Goal: Transaction & Acquisition: Purchase product/service

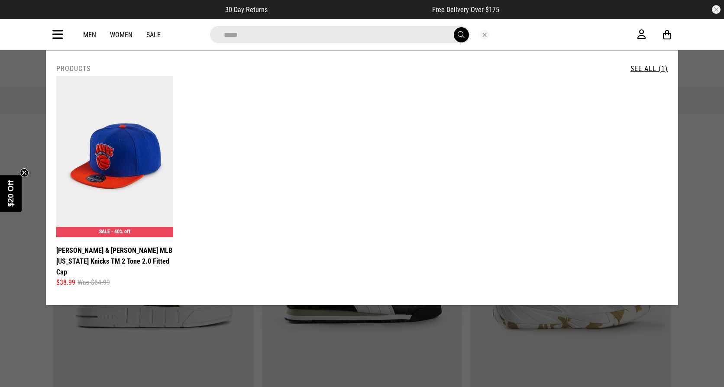
drag, startPoint x: 485, startPoint y: 35, endPoint x: 192, endPoint y: 73, distance: 295.6
click at [470, 35] on div at bounding box center [484, 35] width 29 height 10
drag, startPoint x: 485, startPoint y: 35, endPoint x: 353, endPoint y: 47, distance: 131.7
click at [484, 34] on button "Close search" at bounding box center [485, 35] width 10 height 10
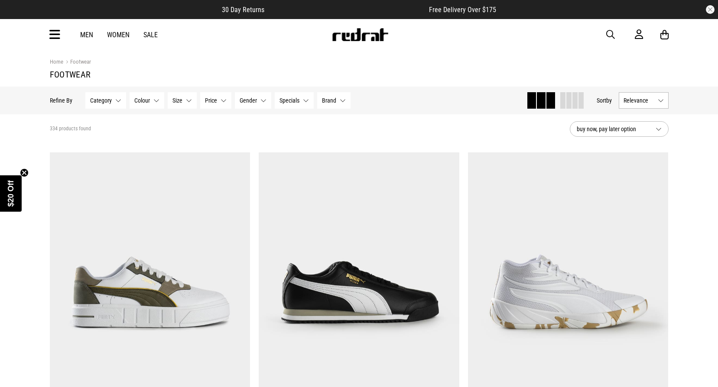
click at [53, 37] on icon at bounding box center [54, 35] width 11 height 14
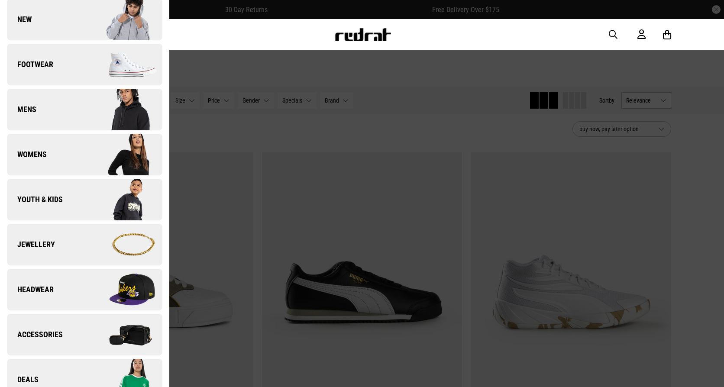
scroll to position [260, 0]
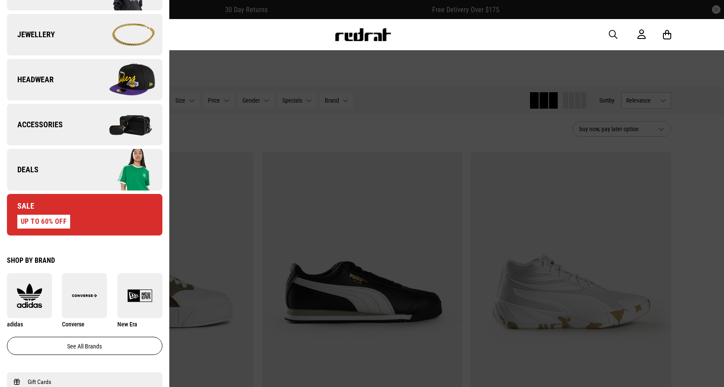
click at [60, 180] on link "Deals" at bounding box center [84, 170] width 155 height 42
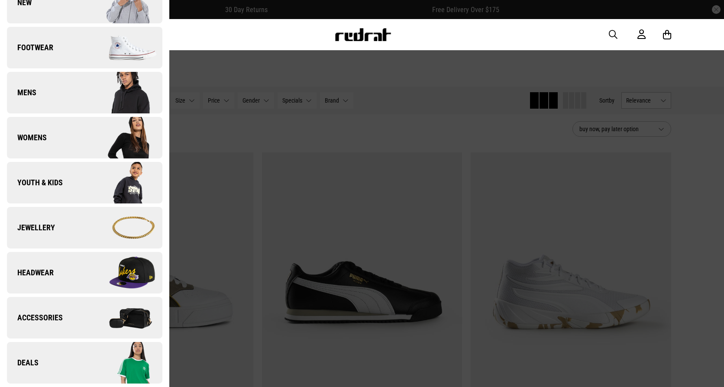
scroll to position [0, 0]
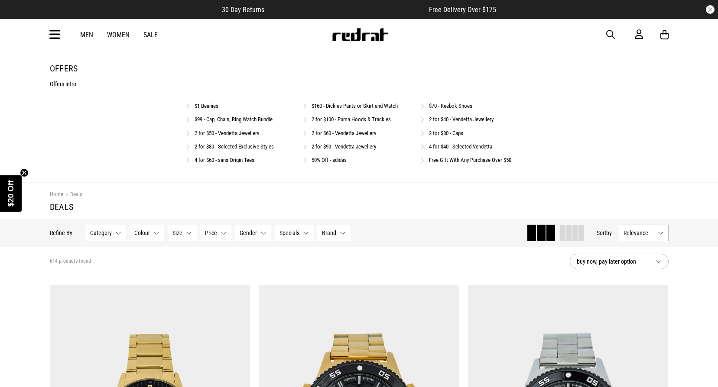
click at [336, 119] on link "2 for $100 - Puma Hoods & Trackies" at bounding box center [350, 119] width 79 height 6
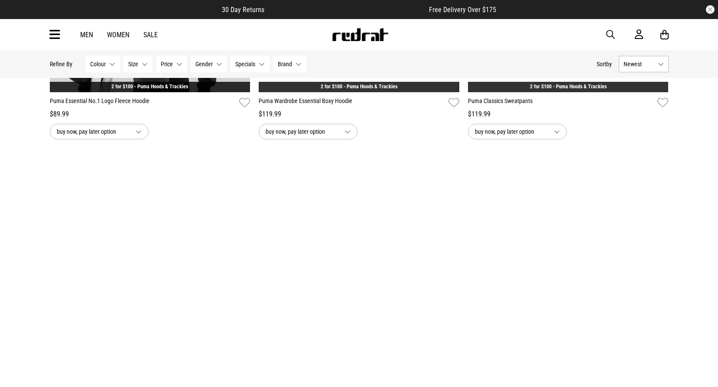
scroll to position [1472, 0]
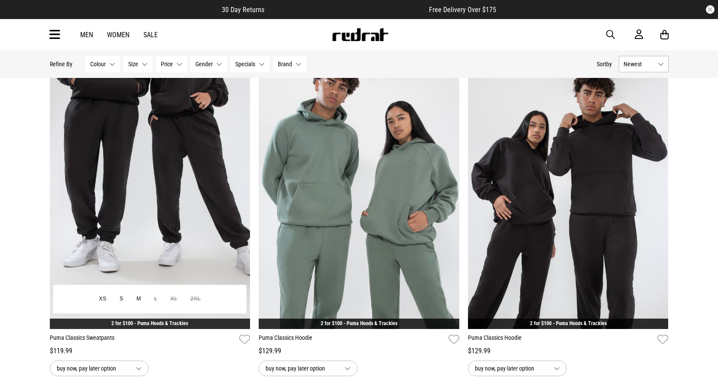
click at [166, 150] on img at bounding box center [150, 189] width 200 height 281
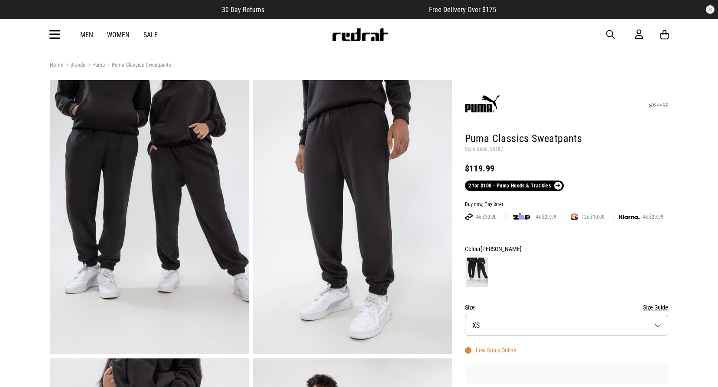
click at [653, 330] on button "Size XS" at bounding box center [567, 325] width 204 height 21
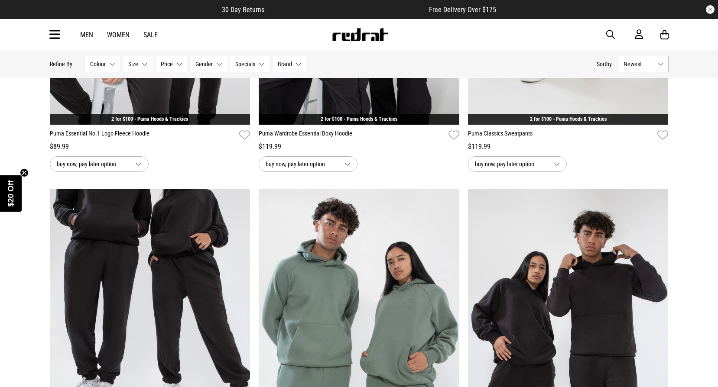
scroll to position [1410, 0]
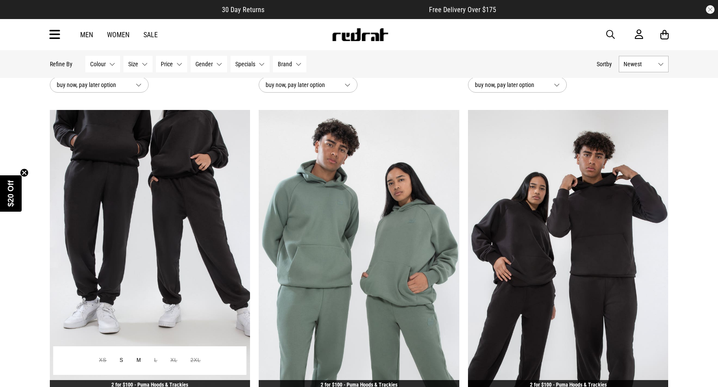
click at [204, 226] on img at bounding box center [150, 250] width 200 height 281
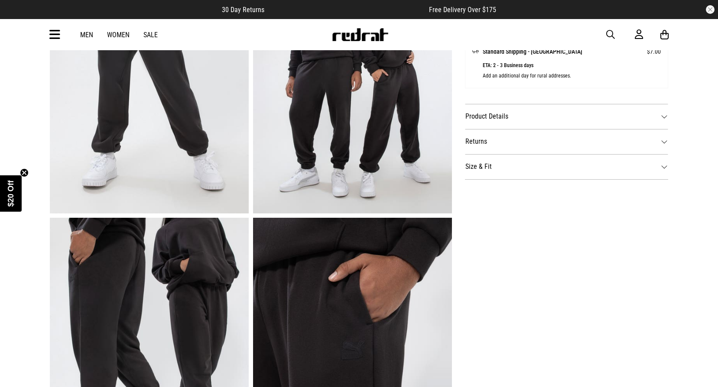
scroll to position [303, 0]
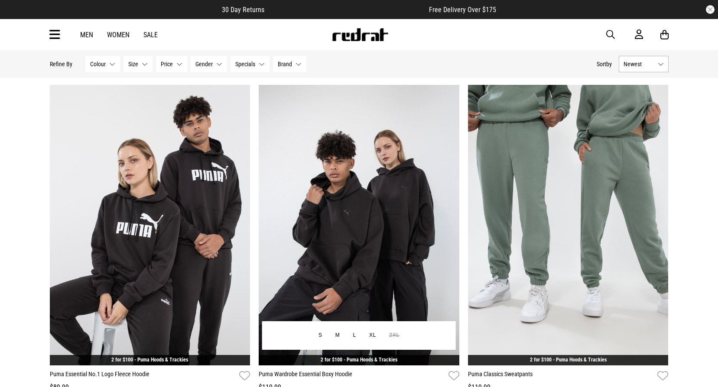
scroll to position [1213, 0]
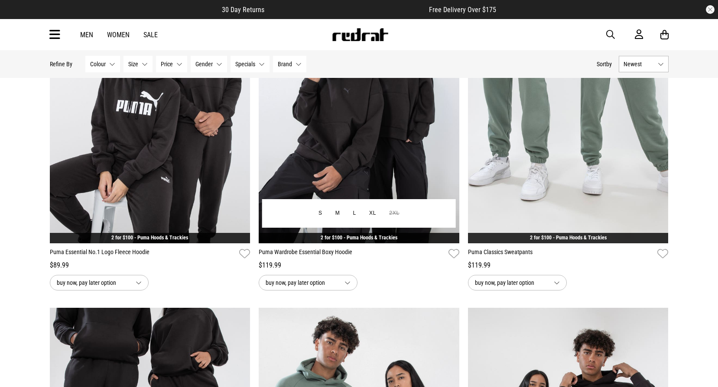
click at [346, 146] on img at bounding box center [359, 103] width 200 height 281
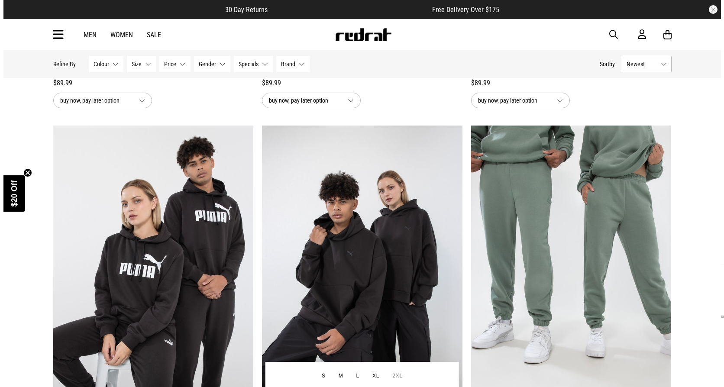
scroll to position [1083, 0]
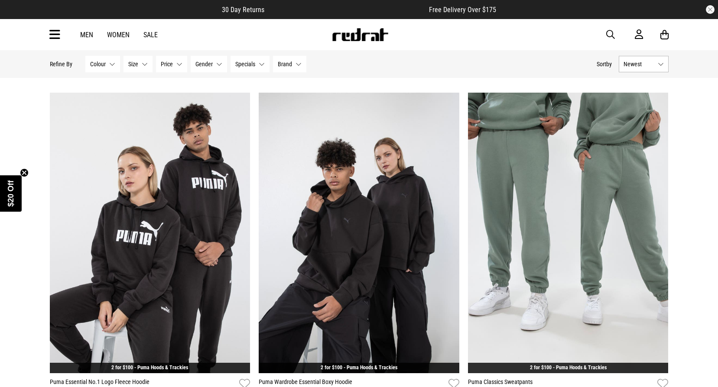
click at [612, 41] on div "Men Women Sale Sign in New Back Footwear Back Mens Back Womens Back Youth & Kid…" at bounding box center [359, 34] width 632 height 31
click at [611, 33] on span "button" at bounding box center [610, 34] width 9 height 10
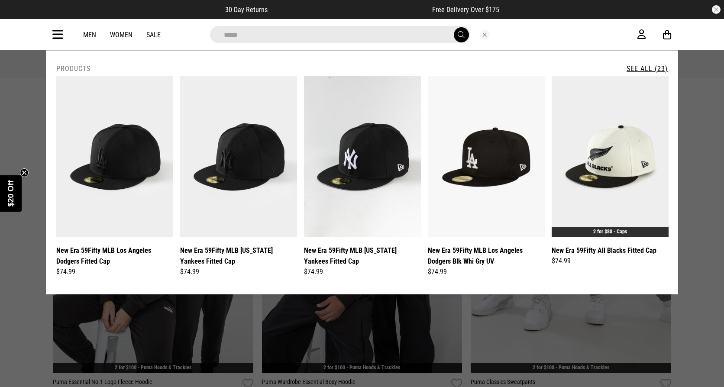
type input "*****"
click at [454, 27] on button "submit" at bounding box center [461, 34] width 15 height 15
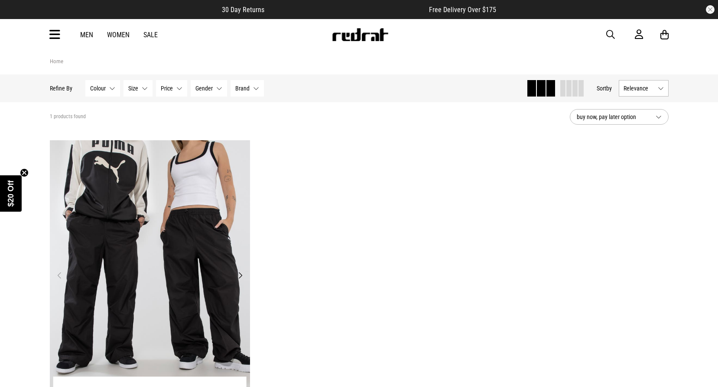
click at [141, 219] on img at bounding box center [150, 280] width 200 height 281
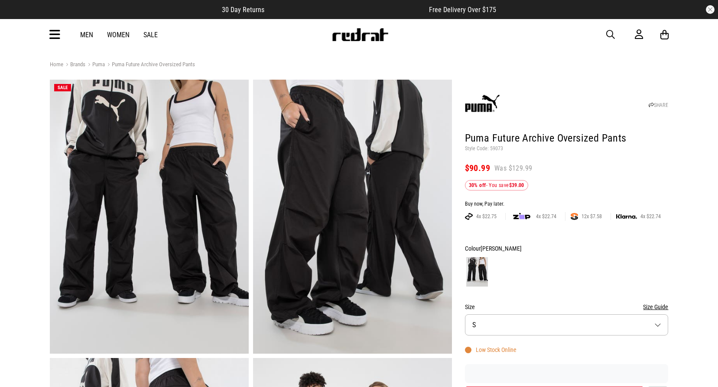
click at [607, 34] on span "button" at bounding box center [610, 34] width 9 height 10
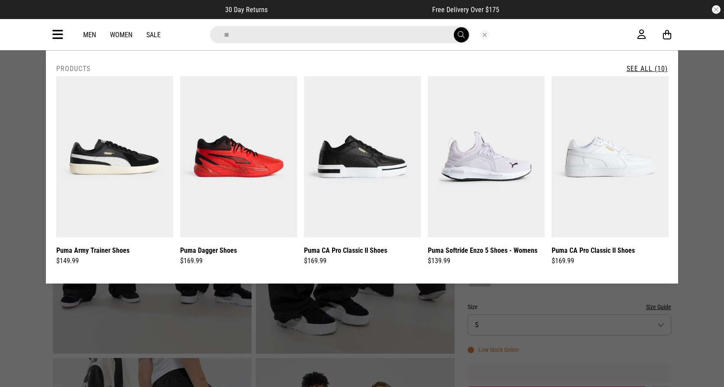
type input "*"
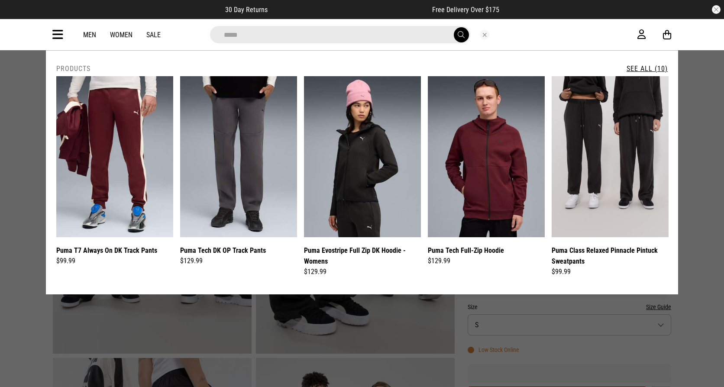
type input "*****"
click at [454, 27] on button "submit" at bounding box center [461, 34] width 15 height 15
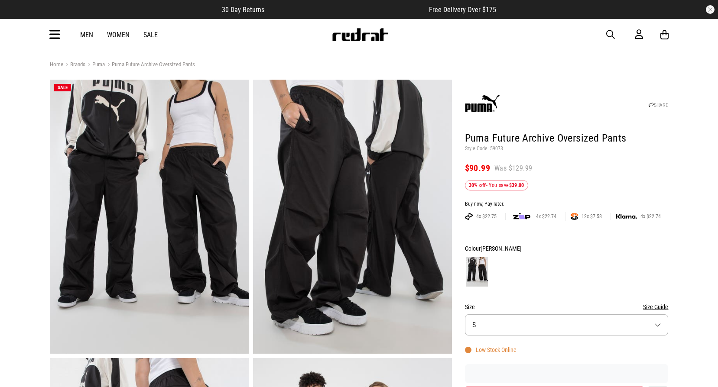
click at [617, 34] on button "button" at bounding box center [614, 34] width 17 height 10
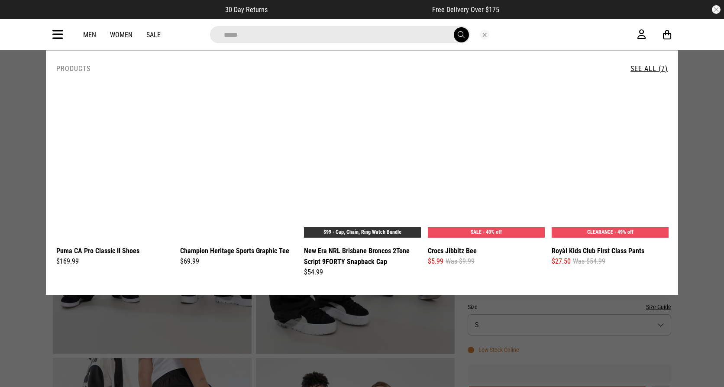
type input "*****"
click at [454, 27] on button "submit" at bounding box center [461, 34] width 15 height 15
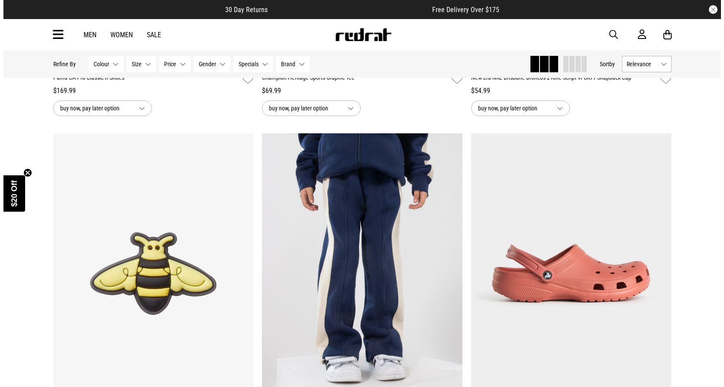
scroll to position [217, 0]
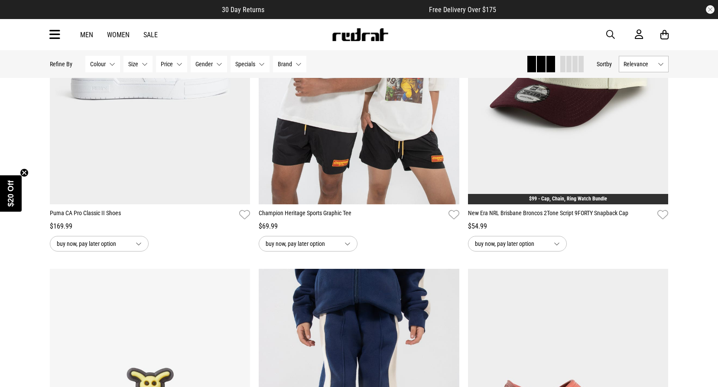
click at [614, 35] on button "button" at bounding box center [614, 34] width 17 height 10
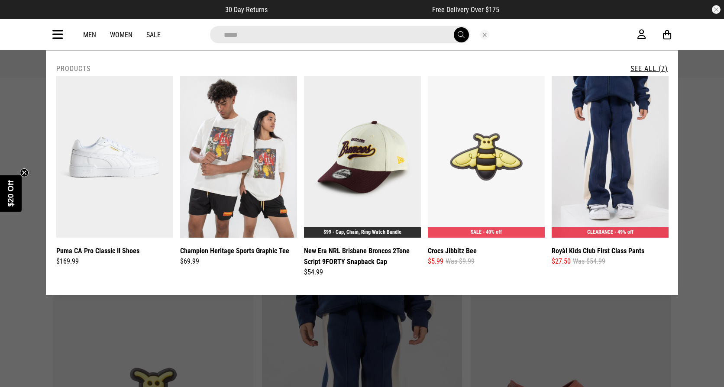
type input "*****"
click at [454, 27] on button "submit" at bounding box center [461, 34] width 15 height 15
